Goal: Task Accomplishment & Management: Manage account settings

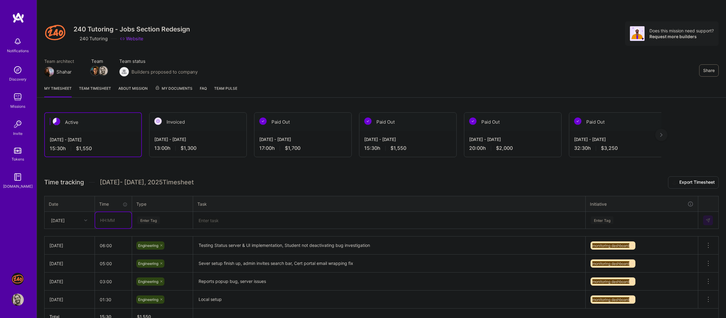
click at [122, 222] on input "text" at bounding box center [113, 220] width 36 height 16
type input "06:00"
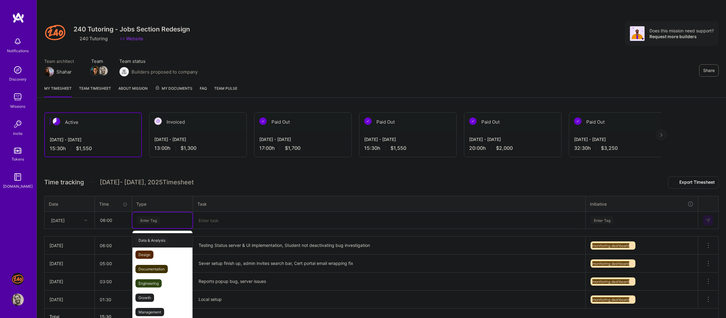
scroll to position [5, 0]
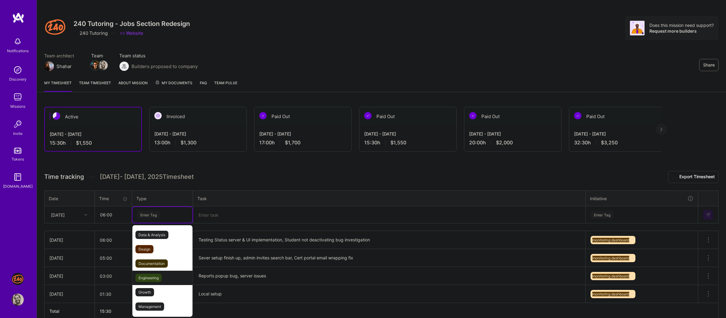
click at [138, 277] on span "Engineering" at bounding box center [149, 278] width 26 height 8
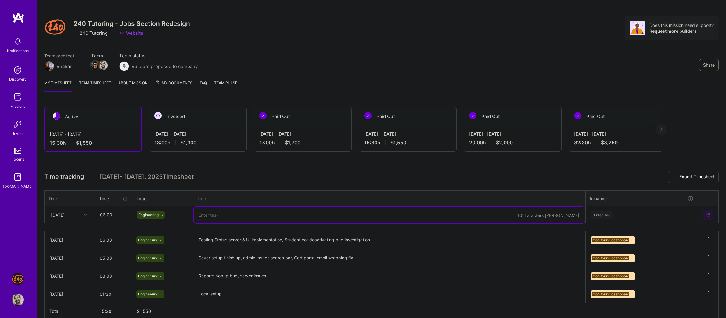
click at [225, 216] on textarea at bounding box center [389, 215] width 391 height 16
type textarea "T"
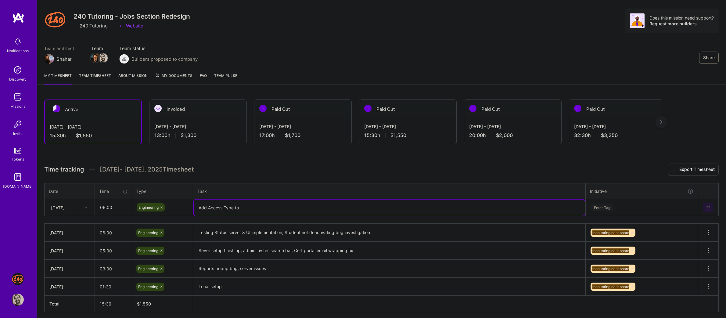
scroll to position [8, 0]
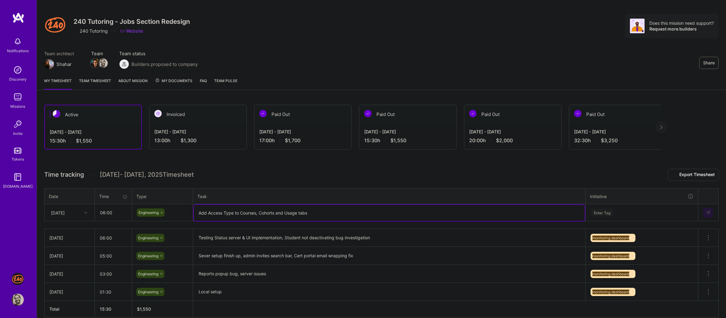
type textarea "Add Access Type to Courses, Cohorts and Usage tabs"
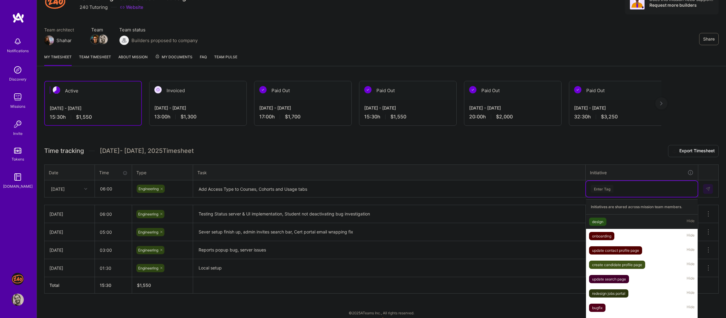
click at [644, 197] on div "option design focused, 1 of 10. 10 results available. Use Up and Down to choose…" at bounding box center [642, 189] width 112 height 16
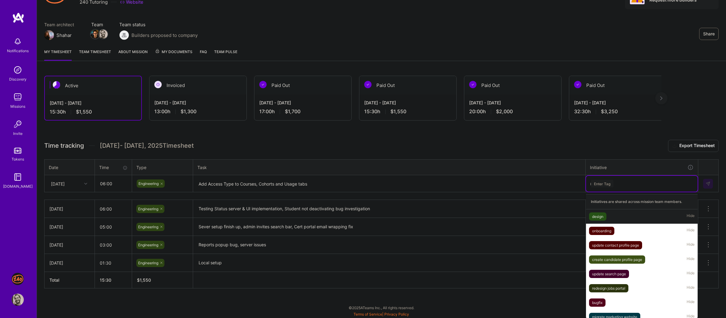
scroll to position [35, 0]
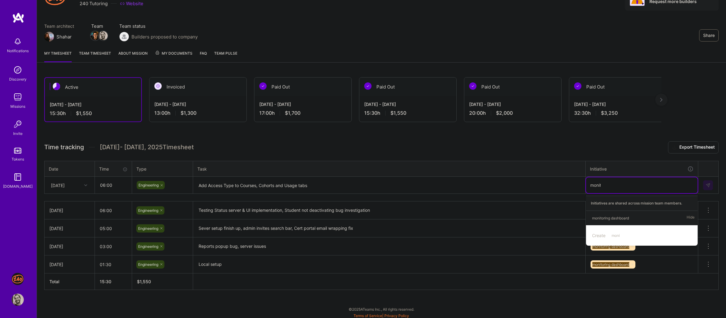
type input "monito"
click at [642, 214] on div "monitoring dashboard Hide" at bounding box center [642, 218] width 112 height 14
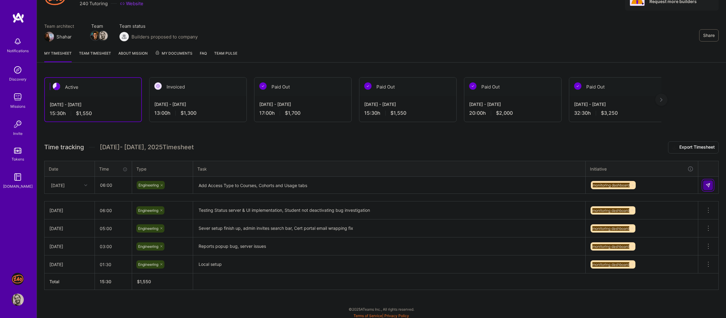
click at [705, 183] on button at bounding box center [709, 185] width 10 height 10
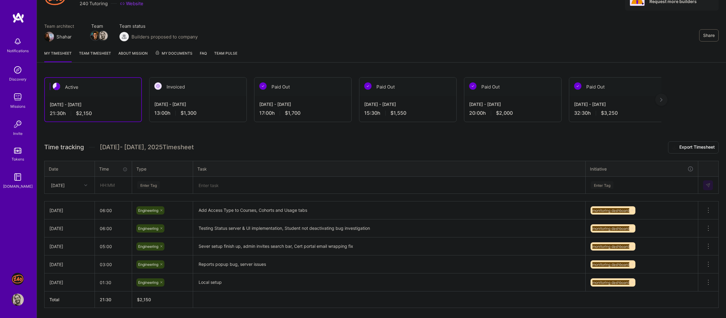
drag, startPoint x: 340, startPoint y: 139, endPoint x: 334, endPoint y: 146, distance: 9.3
click at [334, 146] on div "Active [DATE] - [DATE] 21:30 h $2,150 Invoiced [DATE] - [DATE] 13:00 h $1,300 P…" at bounding box center [382, 204] width 690 height 268
drag, startPoint x: 334, startPoint y: 146, endPoint x: 326, endPoint y: 134, distance: 14.7
click at [326, 134] on div "Active [DATE] - [DATE] 21:30 h $2,150 Invoiced [DATE] - [DATE] 13:00 h $1,300 P…" at bounding box center [382, 204] width 690 height 268
drag, startPoint x: 326, startPoint y: 134, endPoint x: 325, endPoint y: 125, distance: 8.9
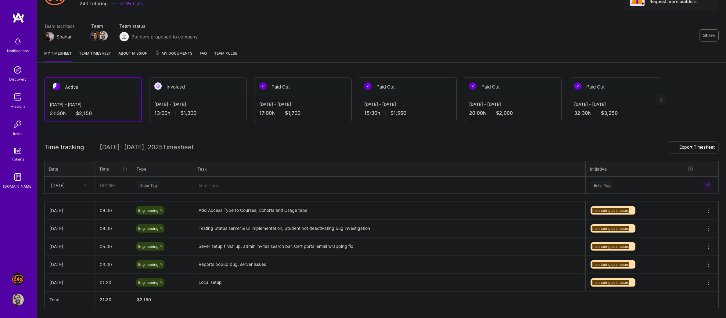
click at [325, 125] on div "Active [DATE] - [DATE] 21:30 h $2,150 Invoiced [DATE] - [DATE] 13:00 h $1,300 P…" at bounding box center [382, 204] width 690 height 268
